Goal: Complete application form: Complete application form

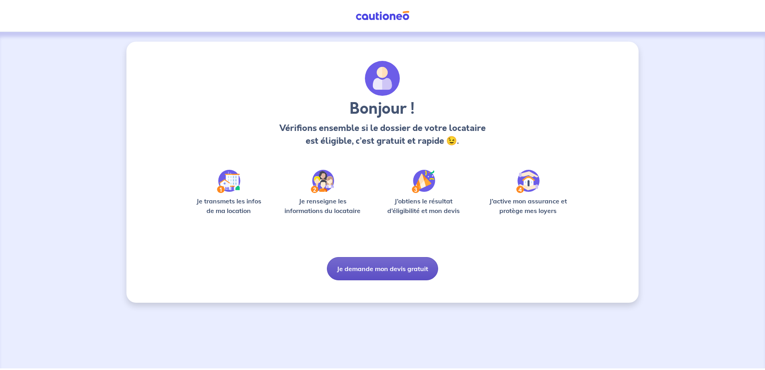
click at [371, 268] on button "Je demande mon devis gratuit" at bounding box center [382, 268] width 111 height 23
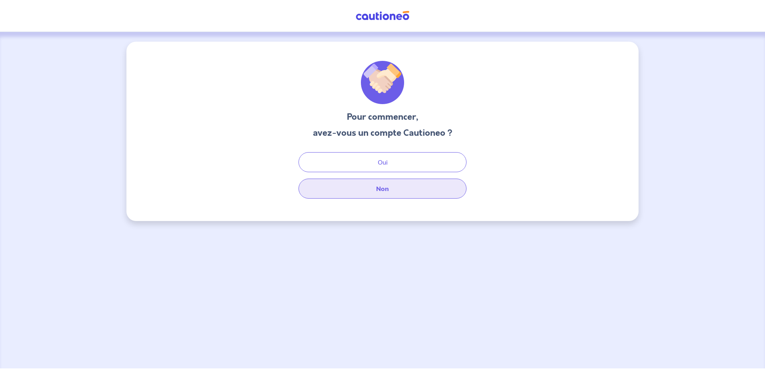
click at [376, 183] on button "Non" at bounding box center [383, 189] width 168 height 20
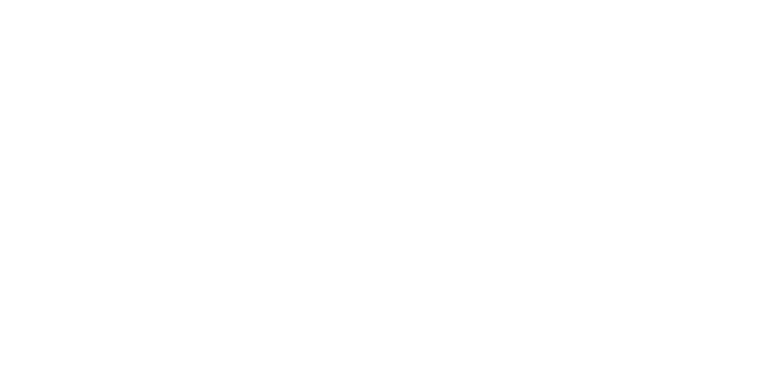
select select "FR"
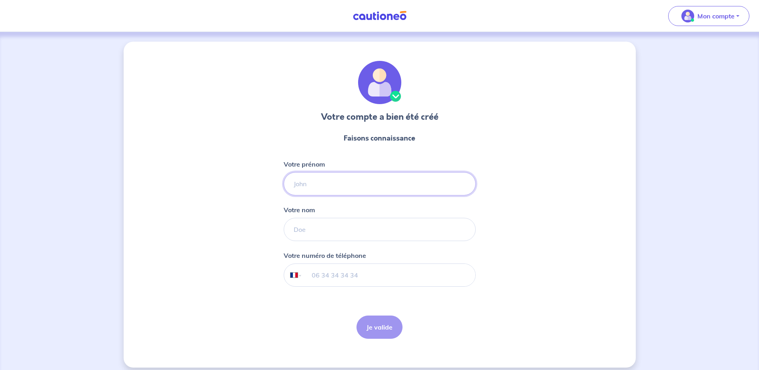
click at [303, 187] on input "Votre prénom" at bounding box center [380, 183] width 192 height 23
type input "Guilhem"
type input "Desrousseaux"
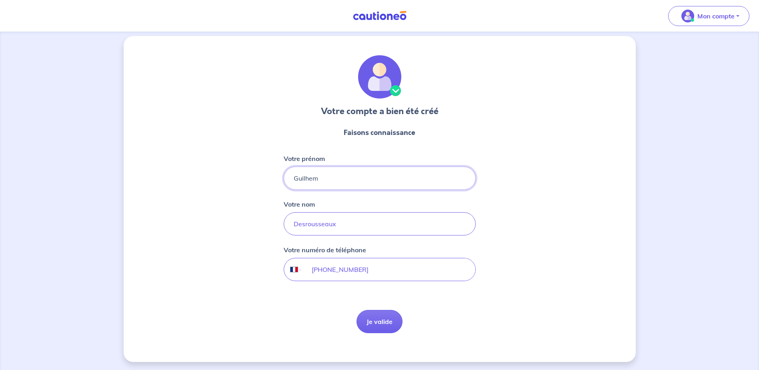
scroll to position [7, 0]
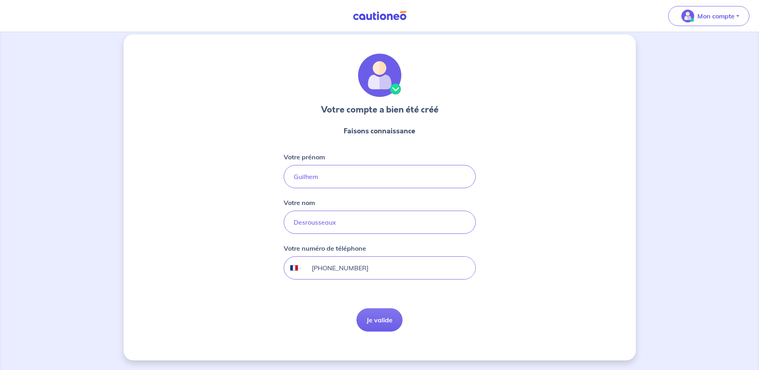
drag, startPoint x: 325, startPoint y: 268, endPoint x: 265, endPoint y: 267, distance: 59.7
click at [265, 267] on div "Votre compte a bien été créé Faisons connaissance Votre prénom [PERSON_NAME] no…" at bounding box center [380, 197] width 512 height 326
type input "07 67 34 66 90"
drag, startPoint x: 337, startPoint y: 309, endPoint x: 316, endPoint y: 310, distance: 21.2
click at [337, 309] on form "Faisons connaissance Votre prénom [PERSON_NAME] nom Desrousseaux Votre numéro d…" at bounding box center [380, 228] width 192 height 219
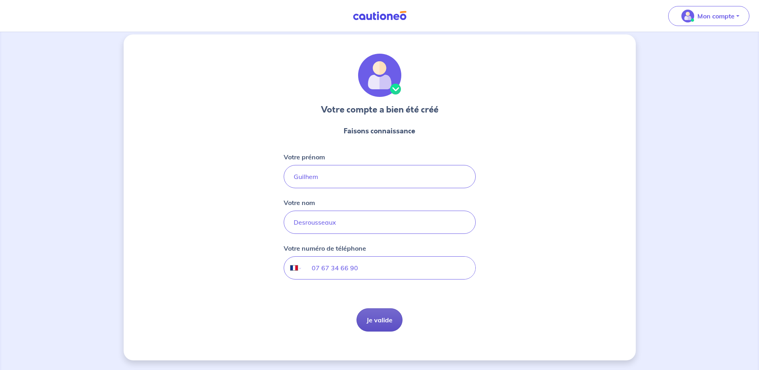
click at [374, 319] on button "Je valide" at bounding box center [380, 319] width 46 height 23
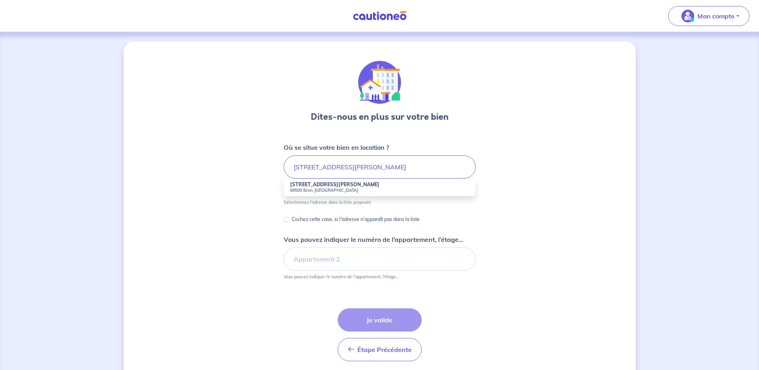
click at [308, 183] on strong "[STREET_ADDRESS][PERSON_NAME]" at bounding box center [334, 184] width 89 height 6
type input "[STREET_ADDRESS][PERSON_NAME]"
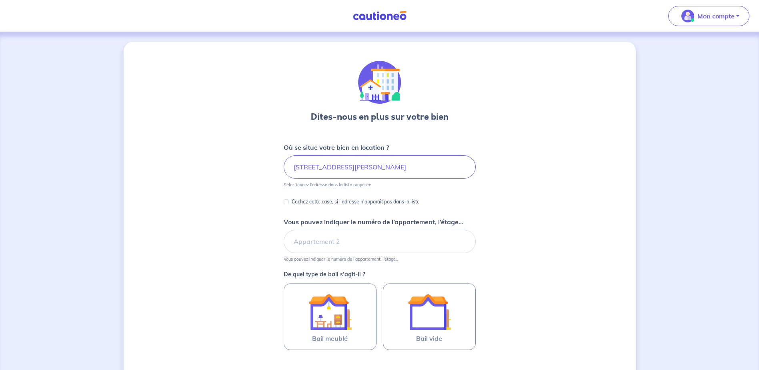
scroll to position [40, 0]
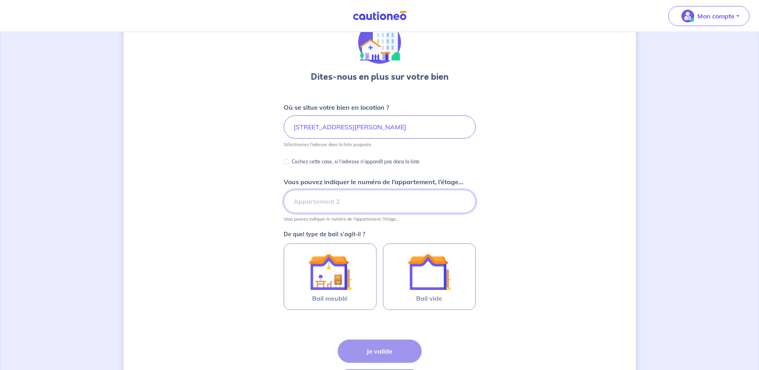
click at [309, 206] on input "Vous pouvez indiquer le numéro de l’appartement, l’étage..." at bounding box center [380, 201] width 192 height 23
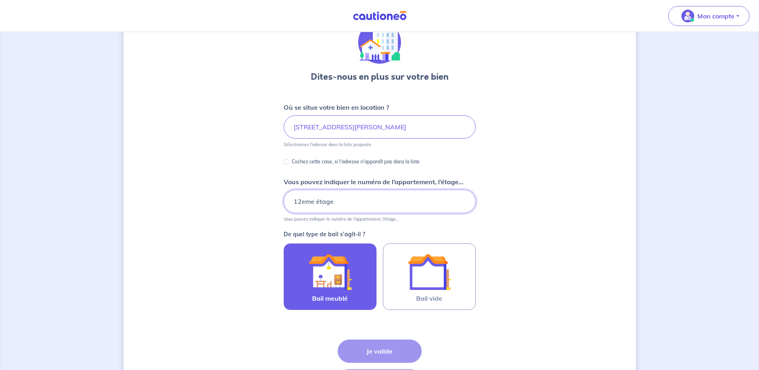
type input "12eme étage"
click at [319, 271] on img at bounding box center [330, 271] width 43 height 43
click at [0, 0] on input "Bail meublé" at bounding box center [0, 0] width 0 height 0
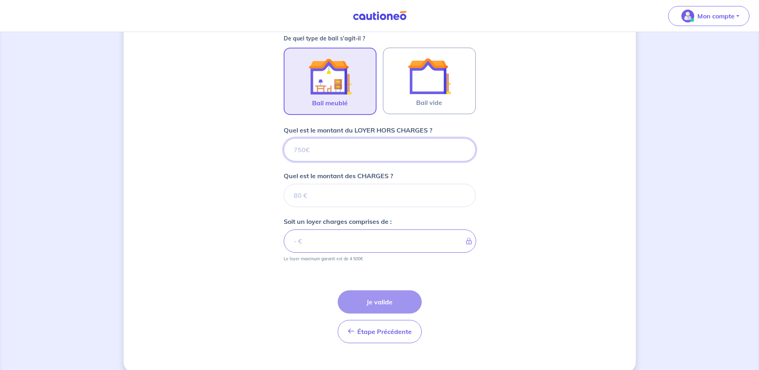
scroll to position [247, 0]
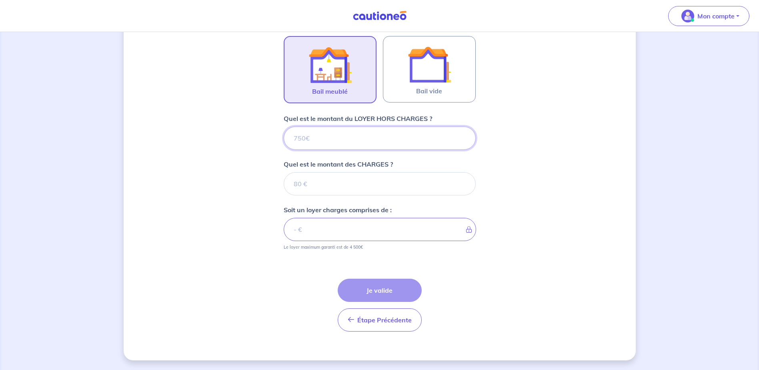
click at [328, 139] on input "Quel est le montant du LOYER HORS CHARGES ?" at bounding box center [380, 138] width 192 height 23
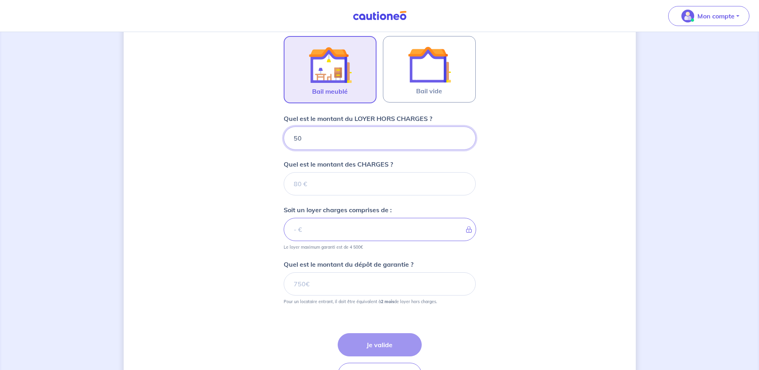
type input "500"
click at [309, 182] on input "Quel est le montant des CHARGES ?" at bounding box center [380, 183] width 192 height 23
type input "55"
type input "555"
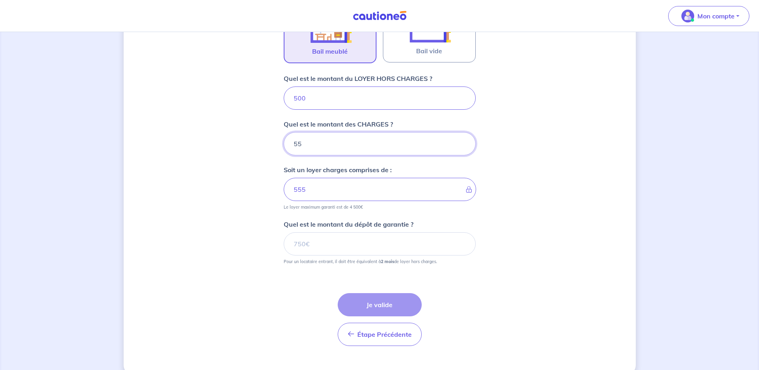
scroll to position [302, 0]
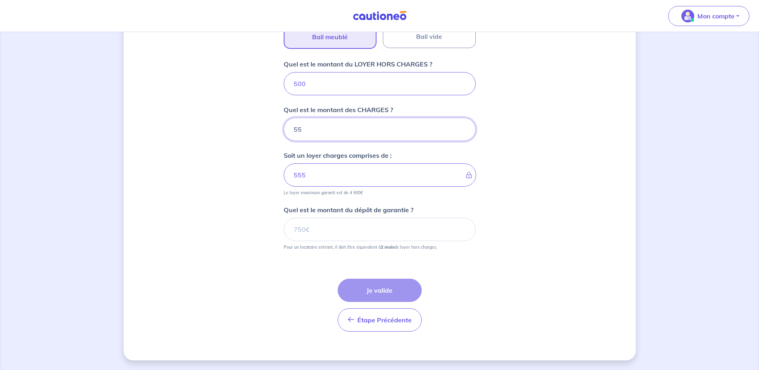
type input "55"
click at [315, 229] on input "Quel est le montant du dépôt de garantie ?" at bounding box center [380, 229] width 192 height 23
type input "1000"
click at [367, 285] on button "Je valide" at bounding box center [380, 290] width 84 height 23
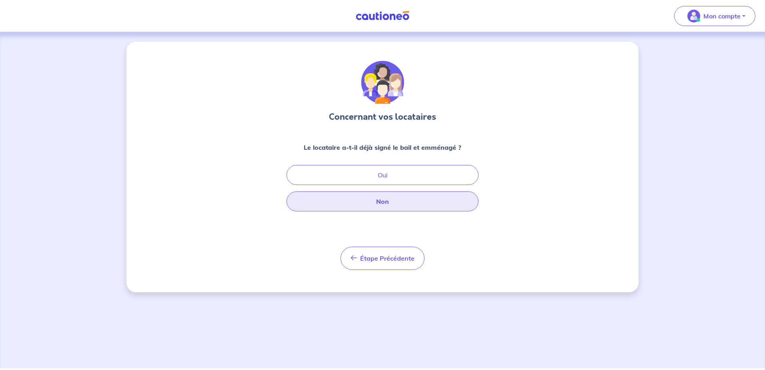
click at [379, 196] on button "Non" at bounding box center [383, 201] width 192 height 20
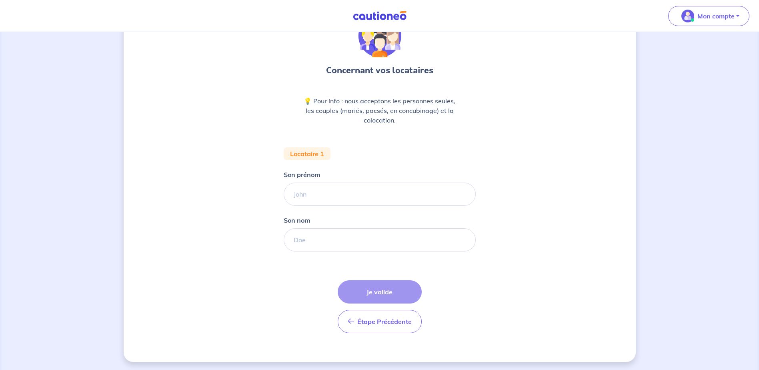
scroll to position [48, 0]
click at [308, 195] on input "Son prénom" at bounding box center [380, 192] width 192 height 23
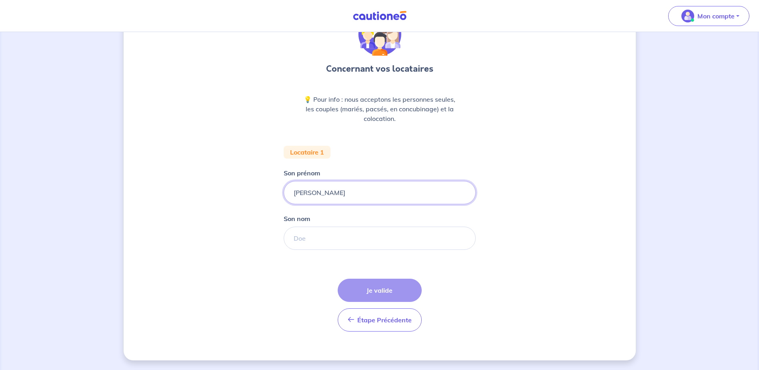
type input "[PERSON_NAME]"
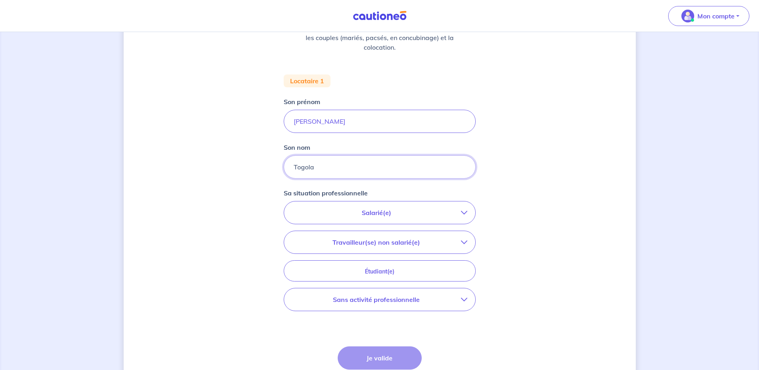
scroll to position [187, 0]
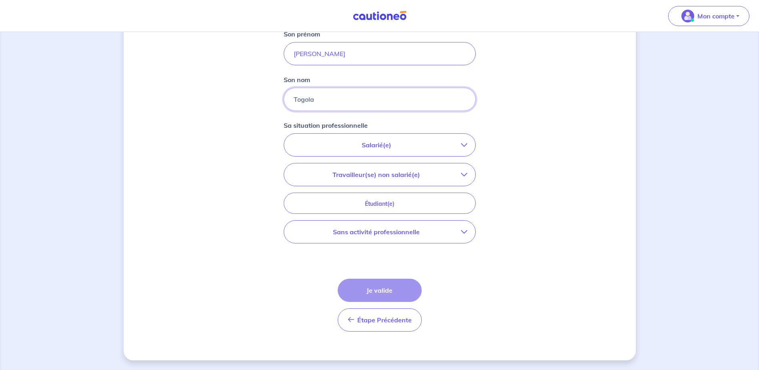
type input "Togola"
click at [345, 149] on p "Salarié(e)" at bounding box center [376, 145] width 169 height 10
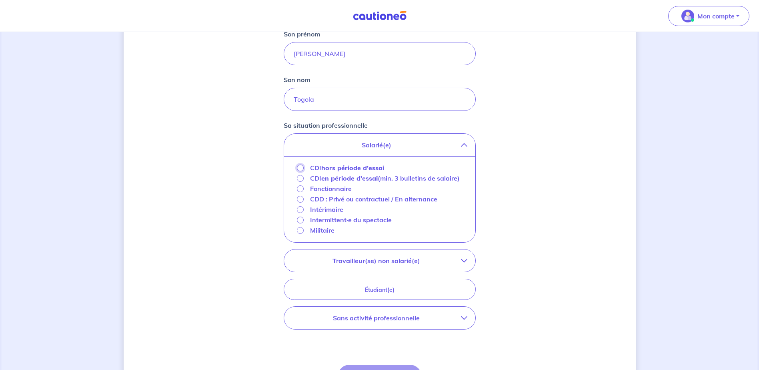
click at [300, 168] on input "CDI hors période d'essai" at bounding box center [300, 168] width 7 height 7
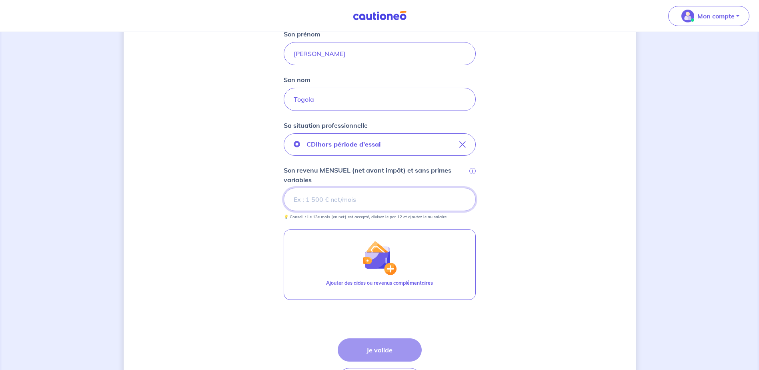
click at [307, 201] on input "Son revenu MENSUEL (net avant impôt) et sans primes variables i" at bounding box center [380, 199] width 192 height 23
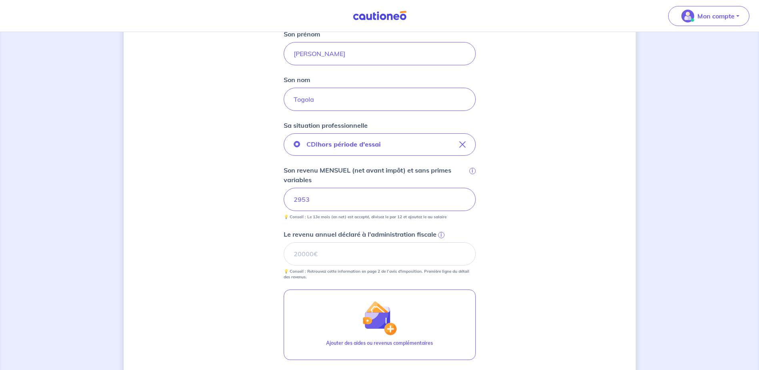
click at [442, 235] on span "i" at bounding box center [441, 235] width 6 height 6
click at [442, 242] on input "Le revenu annuel déclaré à l'administration fiscale i" at bounding box center [380, 253] width 192 height 23
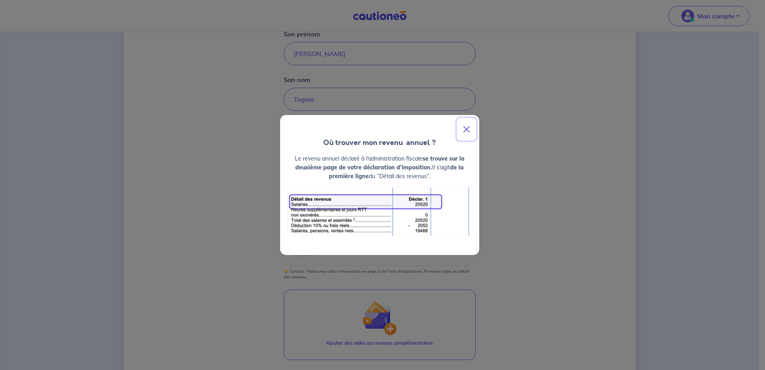
click at [469, 130] on button "Close" at bounding box center [466, 129] width 19 height 22
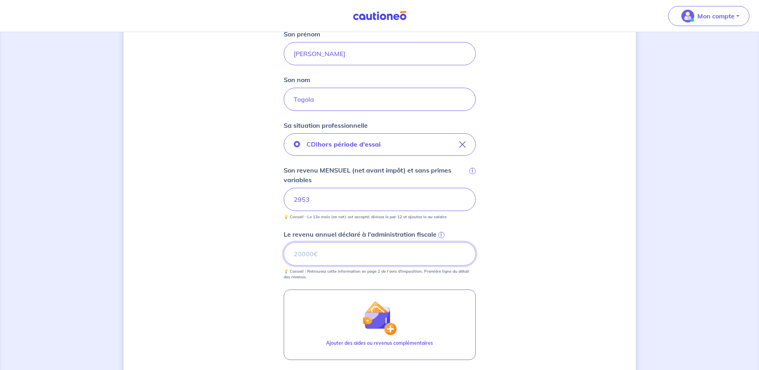
click at [327, 249] on input "Le revenu annuel déclaré à l'administration fiscale i" at bounding box center [380, 253] width 192 height 23
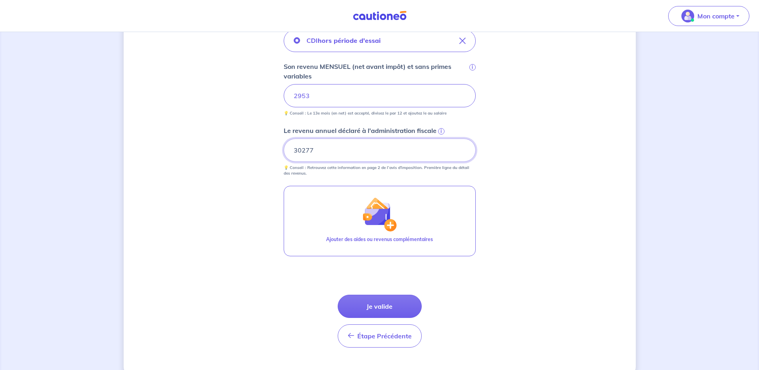
scroll to position [307, 0]
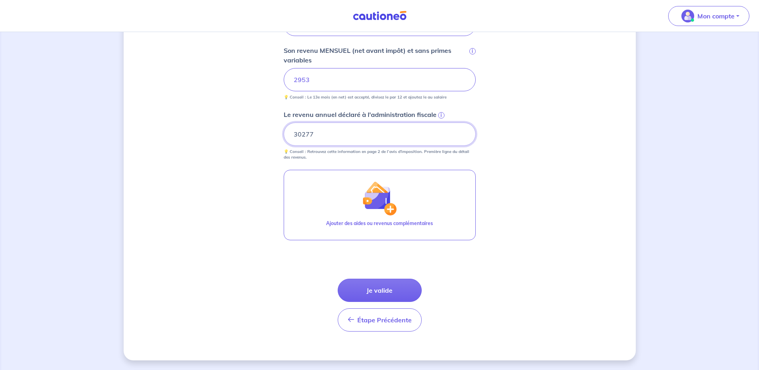
type input "30277"
click at [504, 238] on div "Concernant vos locataires 💡 Pour info : nous acceptons les personnes seules, le…" at bounding box center [380, 47] width 512 height 625
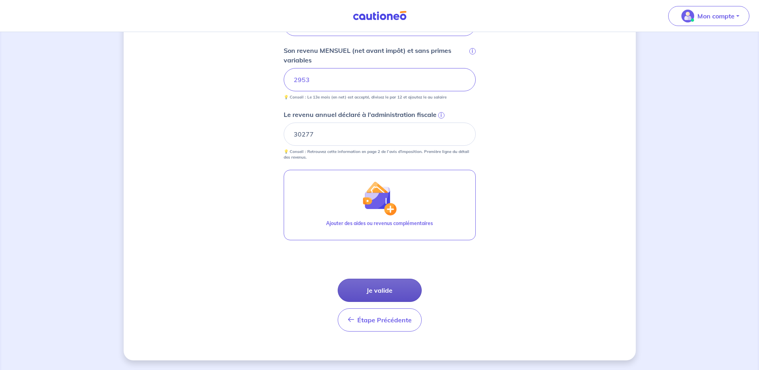
click at [380, 292] on button "Je valide" at bounding box center [380, 290] width 84 height 23
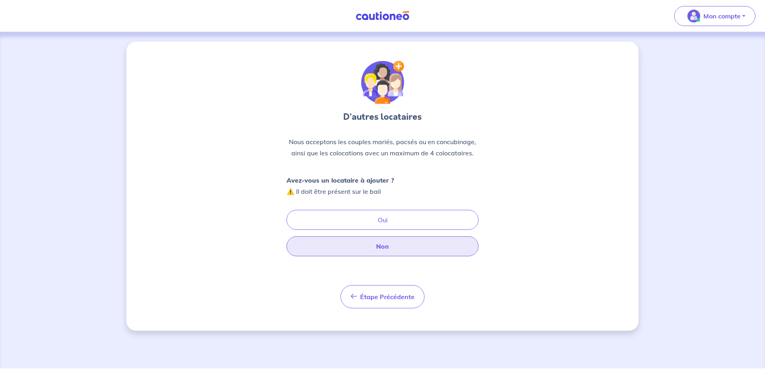
click at [393, 244] on button "Non" at bounding box center [383, 246] width 192 height 20
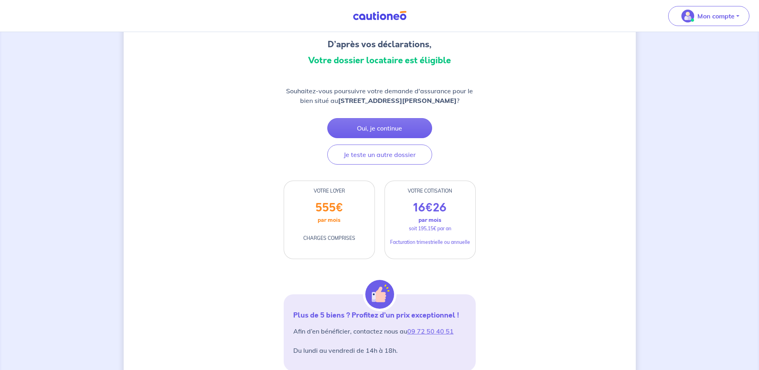
scroll to position [80, 0]
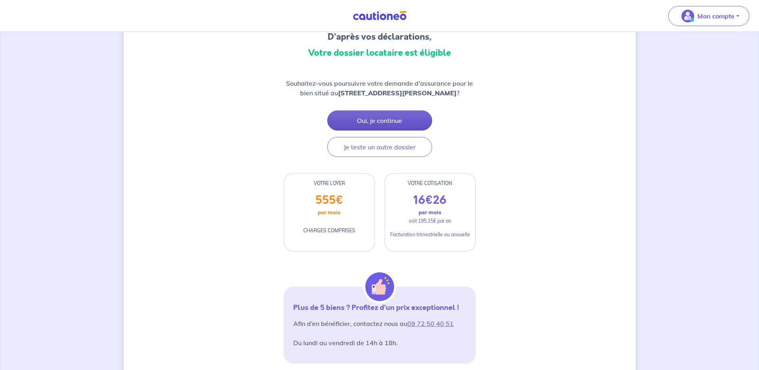
click at [373, 123] on button "Oui, je continue" at bounding box center [379, 120] width 105 height 20
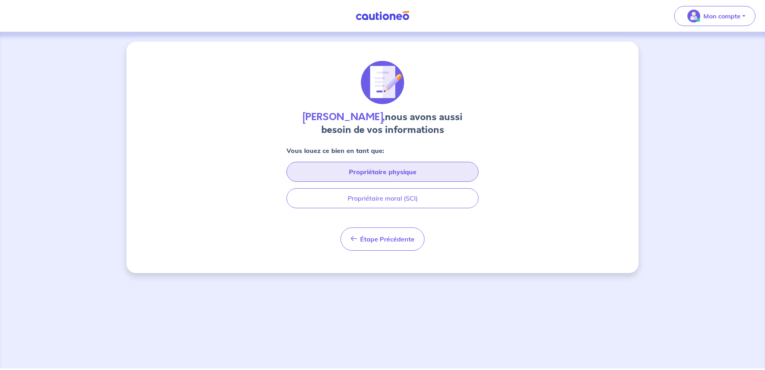
click at [362, 176] on button "Propriétaire physique" at bounding box center [383, 172] width 192 height 20
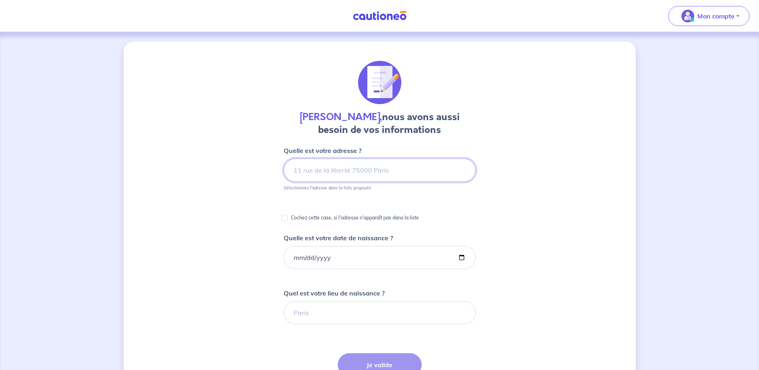
click at [318, 174] on input at bounding box center [380, 170] width 192 height 23
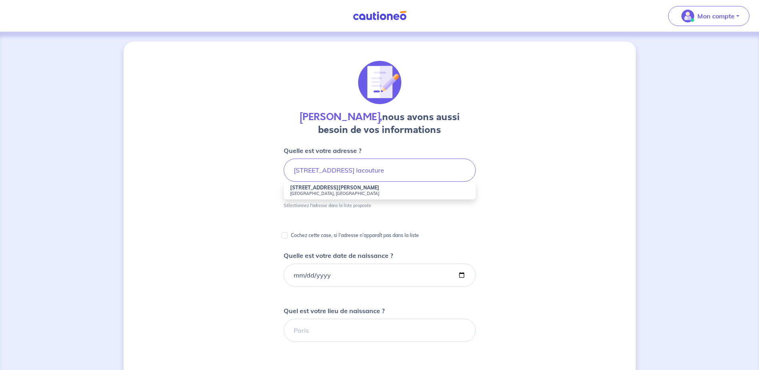
click at [306, 194] on small "[GEOGRAPHIC_DATA], [GEOGRAPHIC_DATA]" at bounding box center [379, 194] width 179 height 6
type input "[STREET_ADDRESS][PERSON_NAME]"
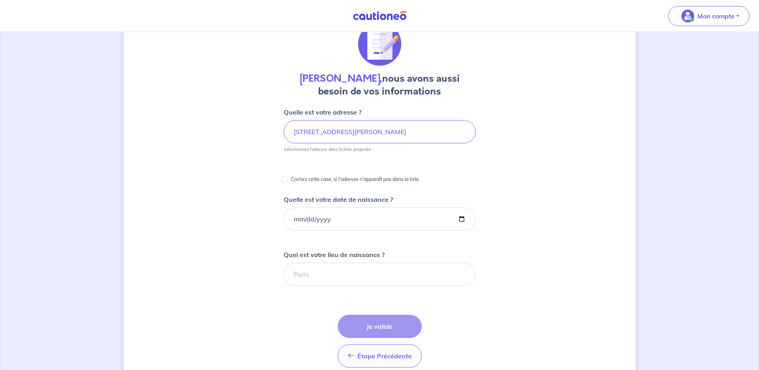
scroll to position [40, 0]
click at [305, 218] on input "Quelle est votre date de naissance ?" at bounding box center [380, 217] width 192 height 23
click at [294, 215] on input "Quelle est votre date de naissance ?" at bounding box center [380, 217] width 192 height 23
type input "[DATE]"
click at [317, 246] on form "Quelle est votre adresse ? [STREET_ADDRESS][PERSON_NAME] Sélectionnez l'adresse…" at bounding box center [380, 302] width 192 height 392
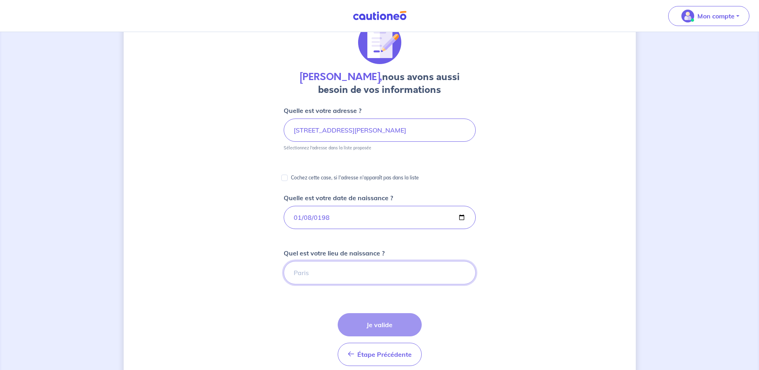
click at [320, 275] on input "Quel est votre lieu de naissance ?" at bounding box center [380, 272] width 192 height 23
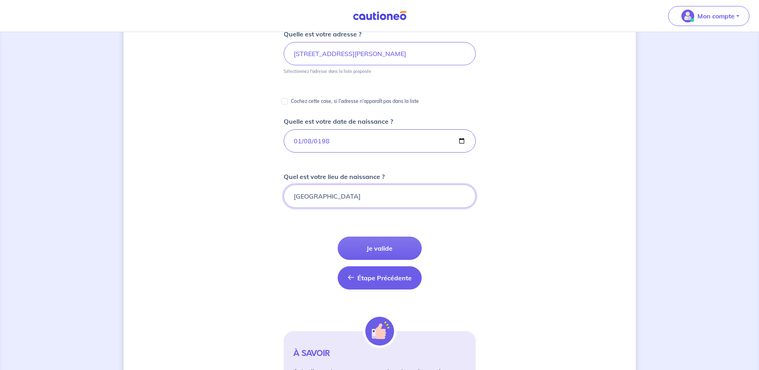
scroll to position [120, 0]
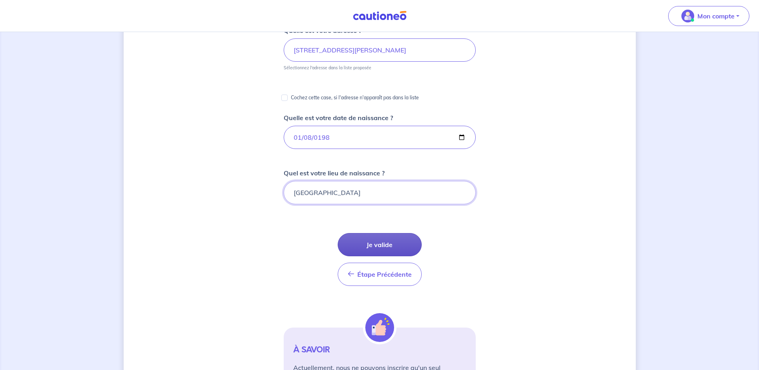
type input "[GEOGRAPHIC_DATA]"
click at [364, 244] on button "Je valide" at bounding box center [380, 244] width 84 height 23
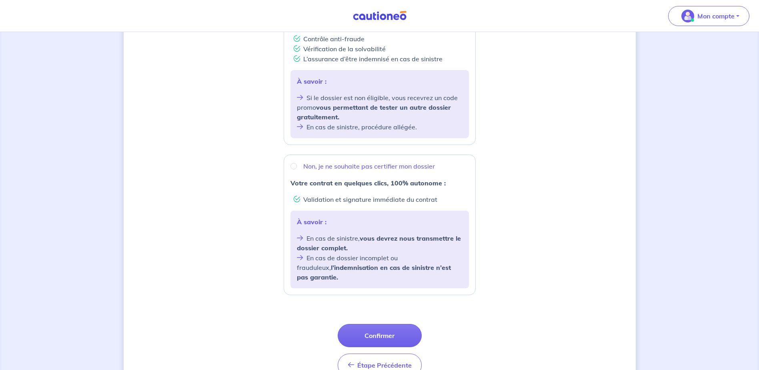
scroll to position [69, 0]
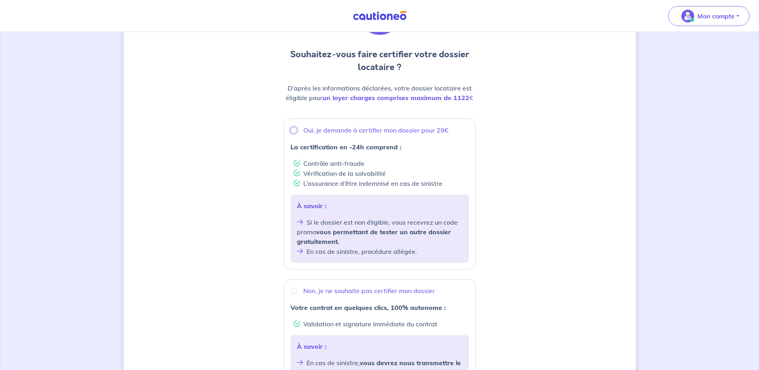
click at [294, 129] on input "Oui, je demande à certifier mon dossier pour 29€" at bounding box center [294, 130] width 6 height 6
radio input "true"
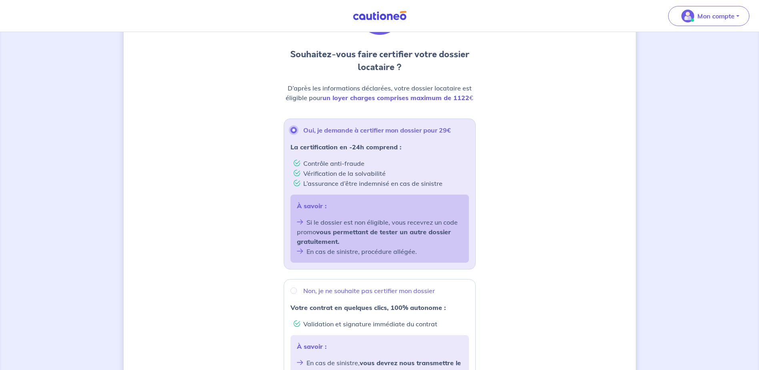
click at [294, 130] on input "Oui, je demande à certifier mon dossier pour 29€" at bounding box center [294, 130] width 6 height 6
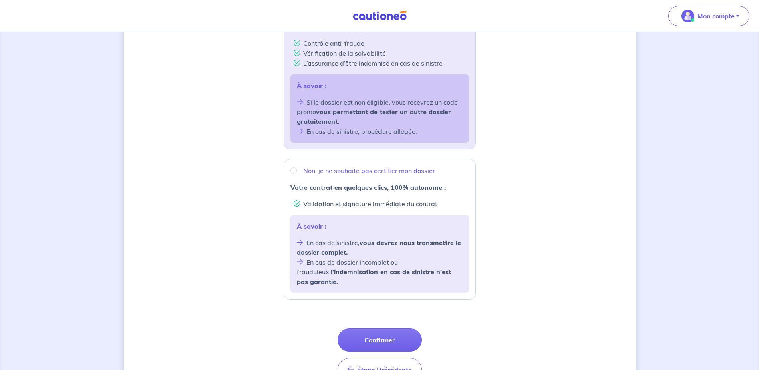
click at [265, 132] on div "Souhaitez-vous faire certifier votre dossier locataire ? D’après les informatio…" at bounding box center [380, 131] width 512 height 557
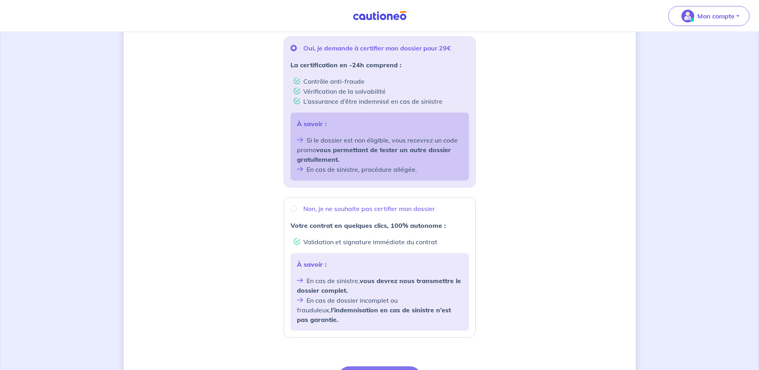
scroll to position [109, 0]
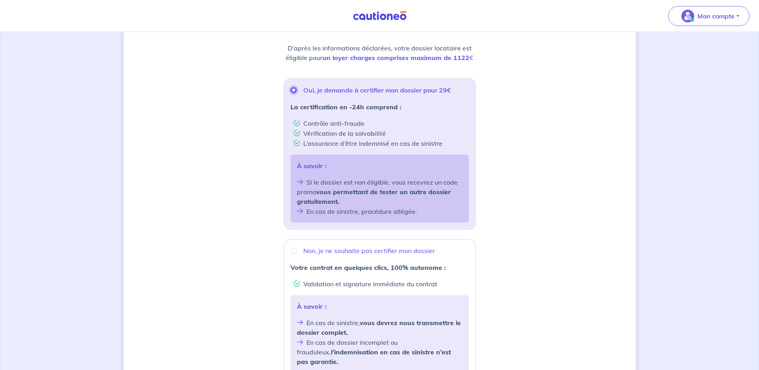
click at [295, 90] on input "Oui, je demande à certifier mon dossier pour 29€" at bounding box center [294, 90] width 6 height 6
